Goal: Task Accomplishment & Management: Use online tool/utility

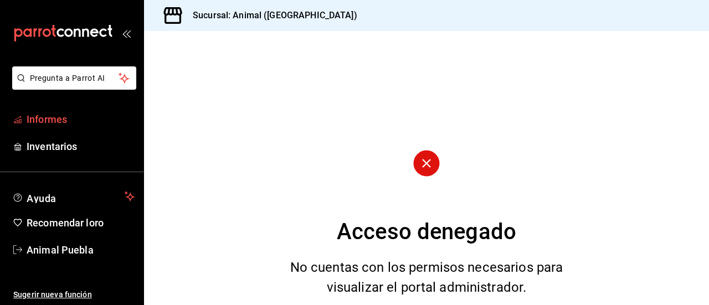
click at [54, 114] on font "Informes" at bounding box center [47, 119] width 40 height 12
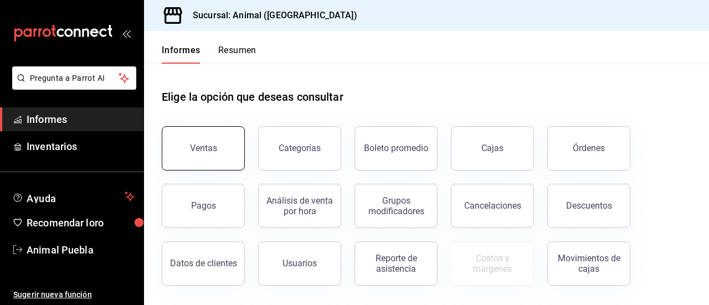
click at [198, 148] on font "Ventas" at bounding box center [203, 148] width 27 height 11
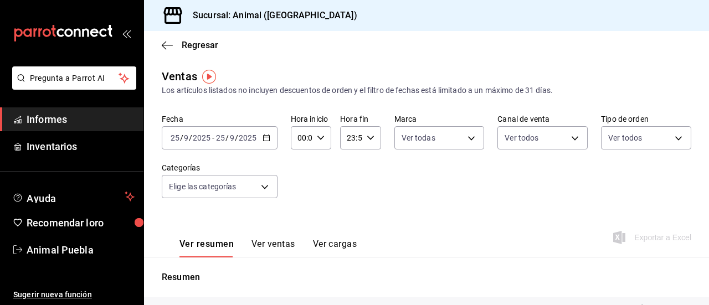
click at [264, 137] on icon "button" at bounding box center [266, 138] width 8 height 8
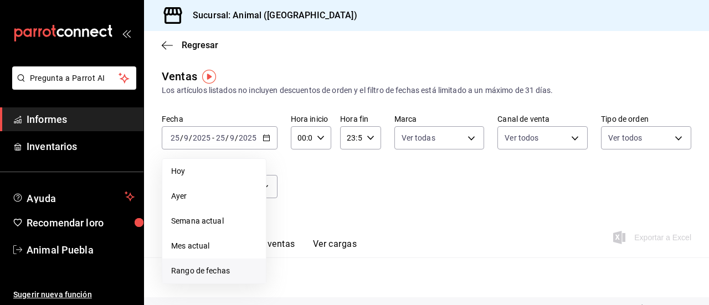
click at [196, 266] on font "Rango de fechas" at bounding box center [200, 270] width 59 height 9
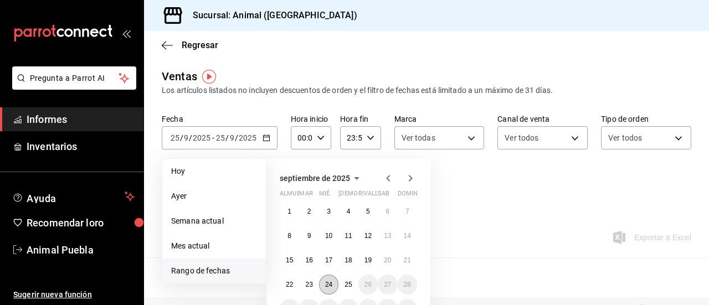
click at [332, 283] on font "24" at bounding box center [328, 285] width 7 height 8
click at [347, 285] on font "25" at bounding box center [347, 285] width 7 height 8
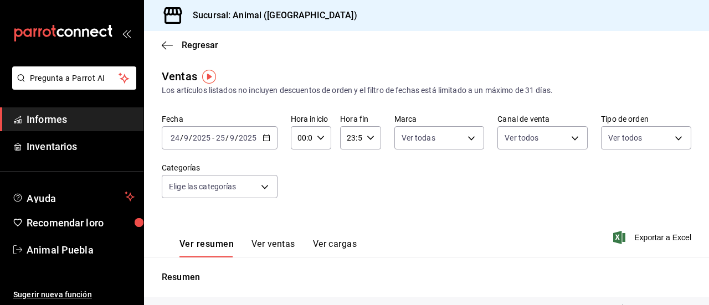
click at [320, 140] on icon "button" at bounding box center [321, 138] width 8 height 8
click at [299, 229] on font "04" at bounding box center [299, 228] width 9 height 9
type input "04:00"
click at [301, 226] on font "04" at bounding box center [299, 228] width 9 height 9
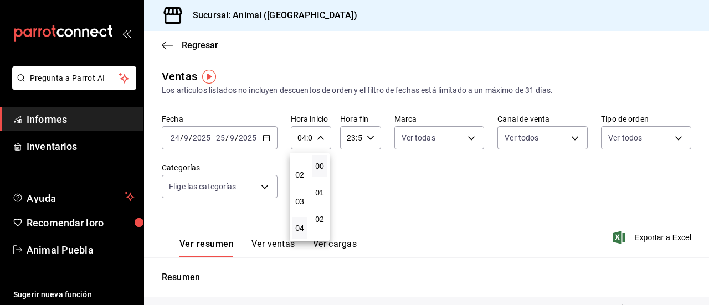
click at [417, 215] on div at bounding box center [354, 152] width 709 height 305
click at [634, 240] on font "Exportar a Excel" at bounding box center [662, 237] width 57 height 9
click at [61, 120] on font "Informes" at bounding box center [47, 119] width 40 height 12
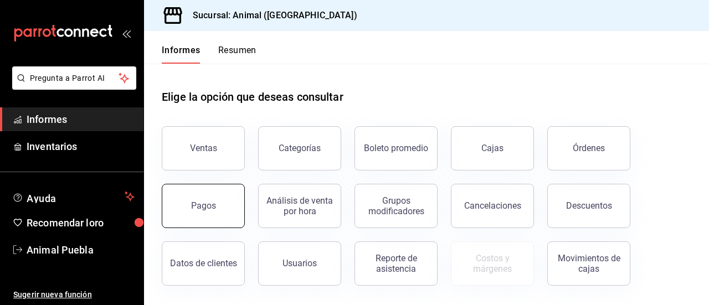
click at [205, 210] on font "Pagos" at bounding box center [203, 205] width 25 height 11
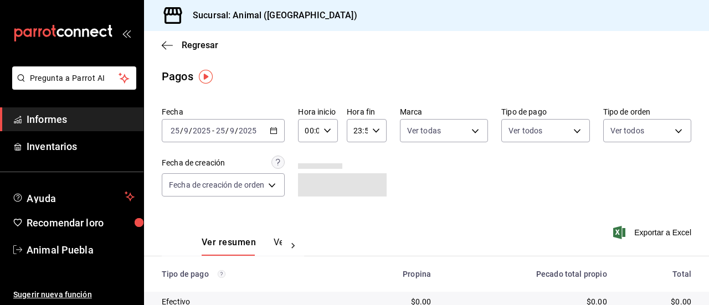
click at [277, 130] on \(Stroke\) "button" at bounding box center [274, 130] width 6 height 1
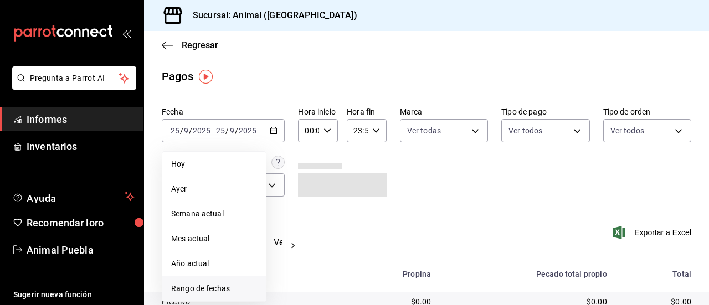
click at [196, 283] on span "Rango de fechas" at bounding box center [214, 289] width 86 height 12
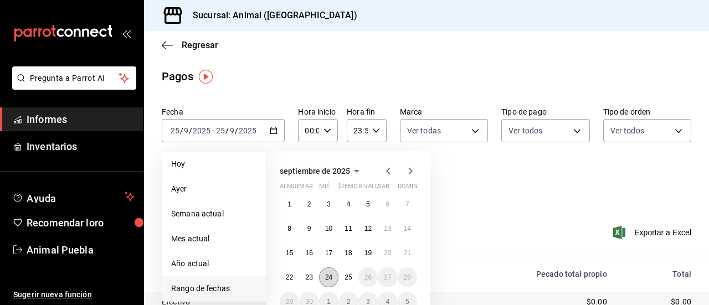
click at [327, 272] on button "24" at bounding box center [328, 277] width 19 height 20
click at [351, 276] on font "25" at bounding box center [347, 277] width 7 height 8
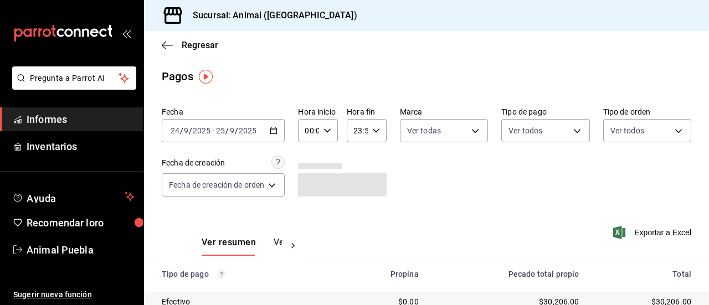
click at [325, 134] on icon "button" at bounding box center [327, 131] width 8 height 8
click at [310, 196] on font "04" at bounding box center [308, 200] width 9 height 9
type input "04:00"
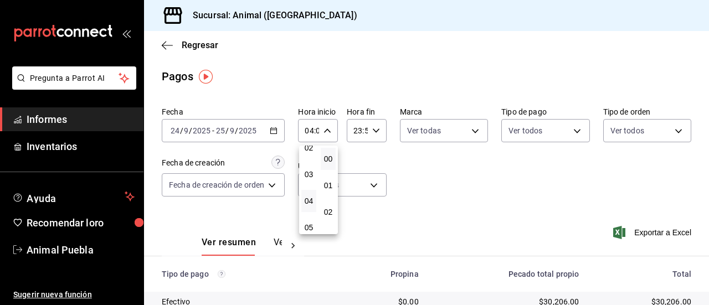
click at [451, 199] on div at bounding box center [354, 152] width 709 height 305
click at [634, 229] on font "Exportar a Excel" at bounding box center [662, 232] width 57 height 9
